Goal: Information Seeking & Learning: Learn about a topic

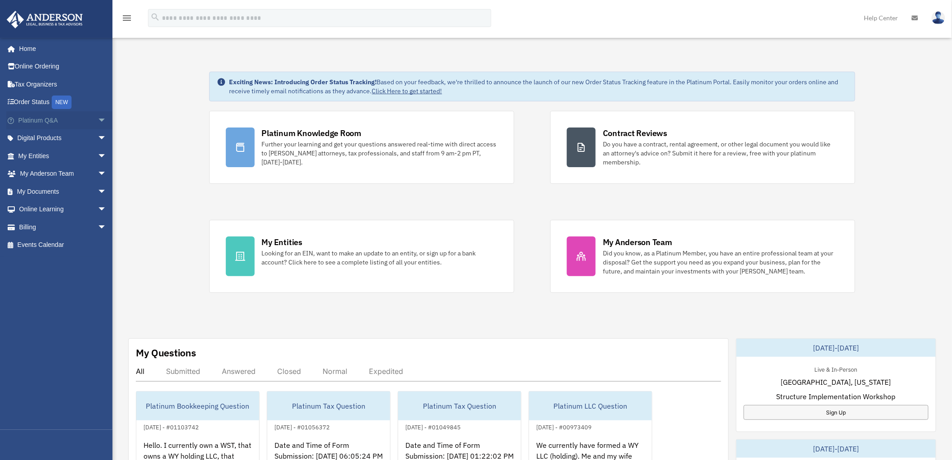
click at [98, 116] on span "arrow_drop_down" at bounding box center [107, 120] width 18 height 18
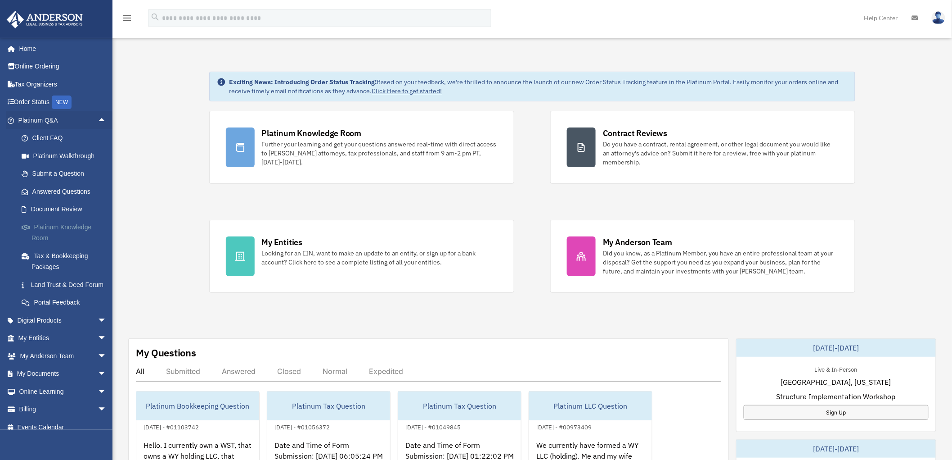
click at [59, 226] on link "Platinum Knowledge Room" at bounding box center [67, 232] width 108 height 29
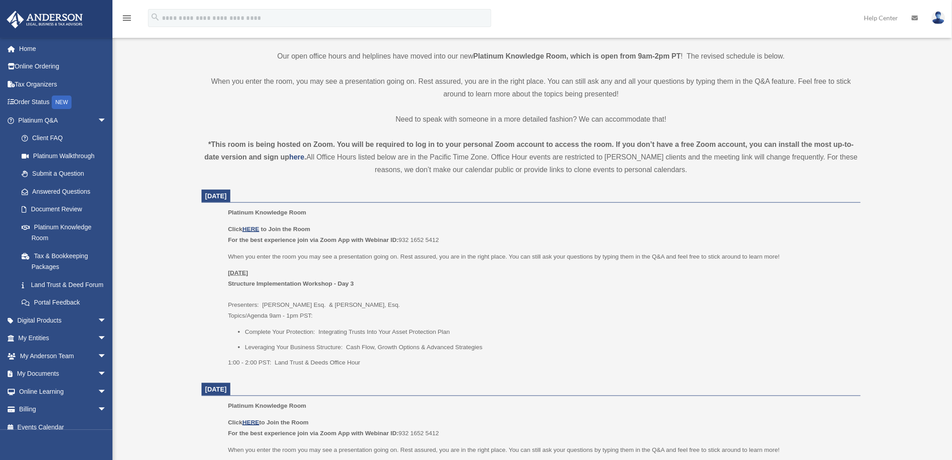
scroll to position [250, 0]
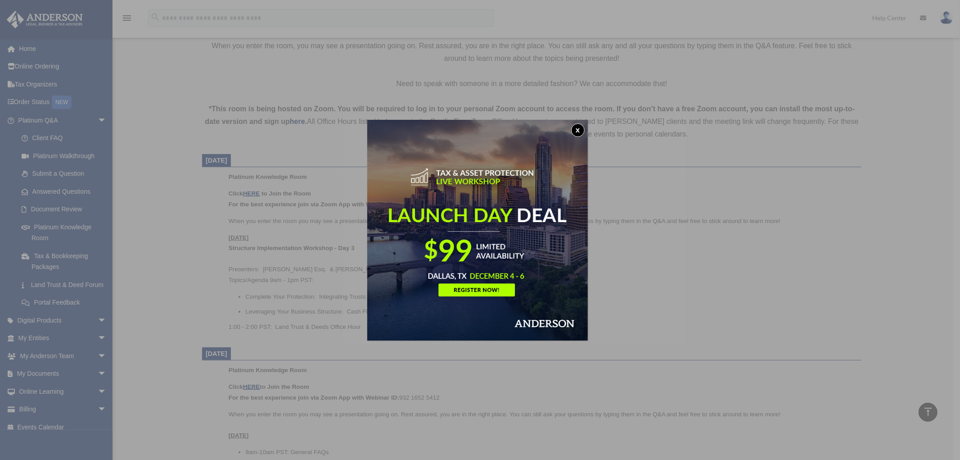
click at [583, 131] on button "x" at bounding box center [578, 130] width 14 height 14
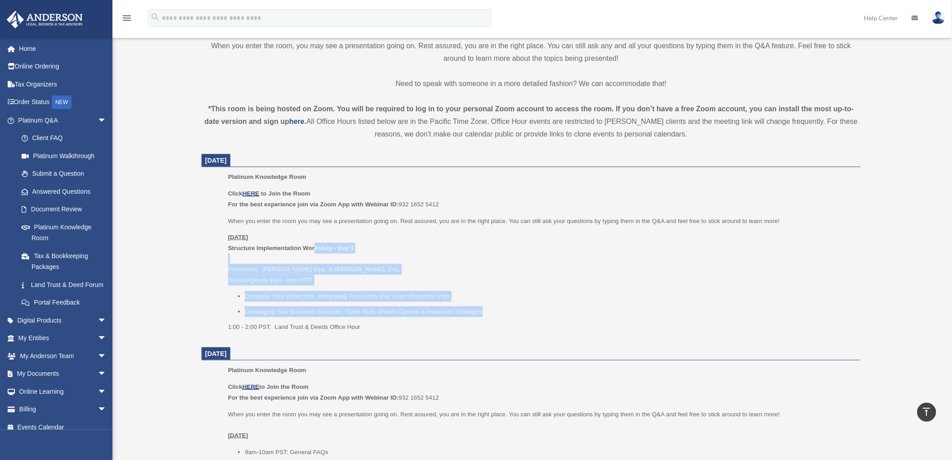
drag, startPoint x: 316, startPoint y: 248, endPoint x: 491, endPoint y: 308, distance: 184.9
click at [491, 308] on div "Click HERE to Join the Room For the best experience join via Zoom App with Webi…" at bounding box center [541, 260] width 627 height 144
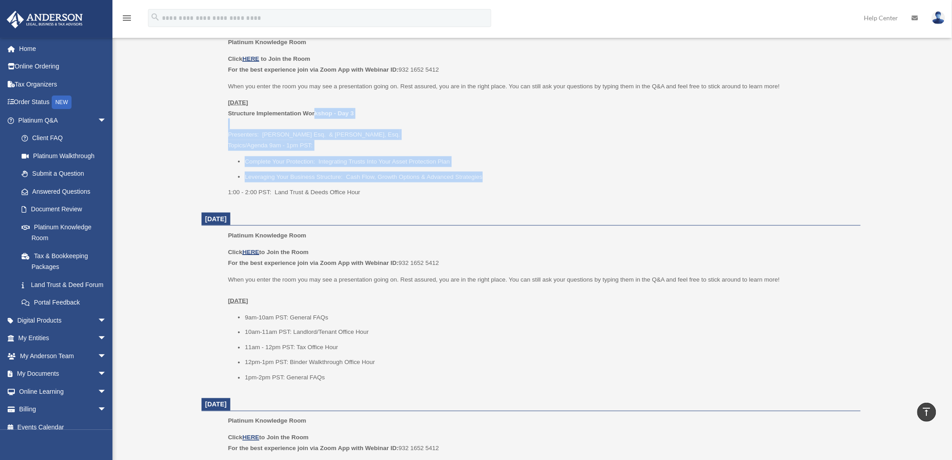
scroll to position [416, 0]
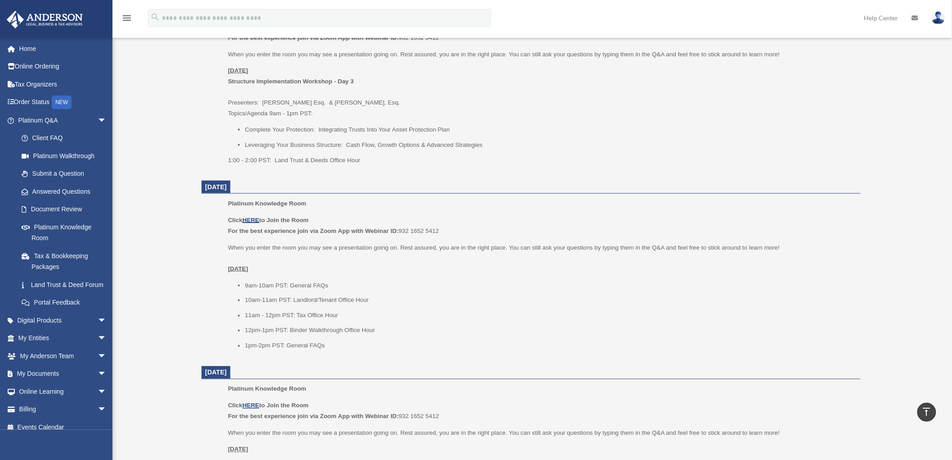
click at [321, 314] on li "11am - 12pm PST: Tax Office Hour" at bounding box center [550, 315] width 610 height 11
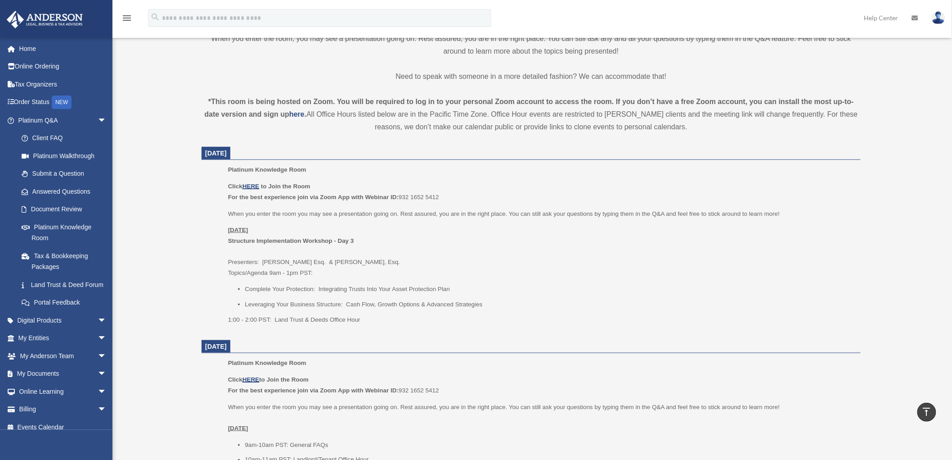
scroll to position [167, 0]
